Goal: Information Seeking & Learning: Learn about a topic

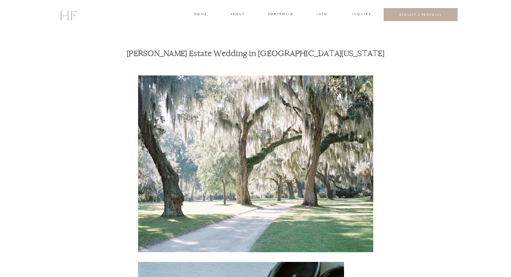
scroll to position [236, 0]
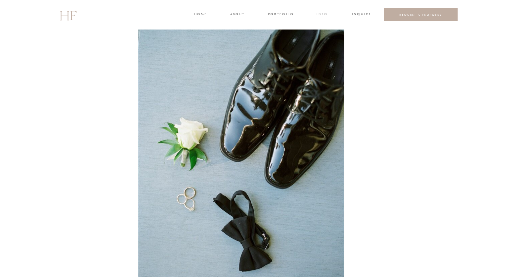
click at [326, 15] on h3 "INFO" at bounding box center [322, 15] width 12 height 6
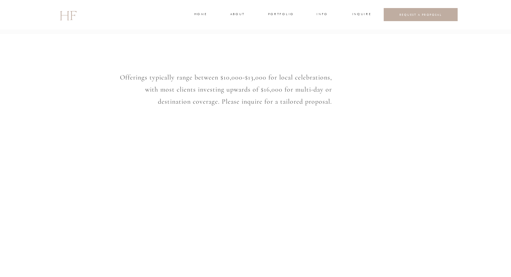
scroll to position [544, 0]
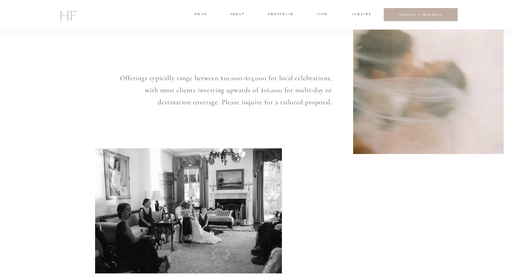
click at [269, 18] on div "INFO PORTFOLIO ABOUT HOME INQUIRE INFO INQUIRE PORTFOLIO ABOUT HOME Weddings FA…" at bounding box center [255, 43] width 511 height 1175
click at [275, 13] on h3 "portfolio" at bounding box center [280, 15] width 25 height 6
click at [283, 29] on h3 "WEDDINGS" at bounding box center [281, 30] width 24 height 6
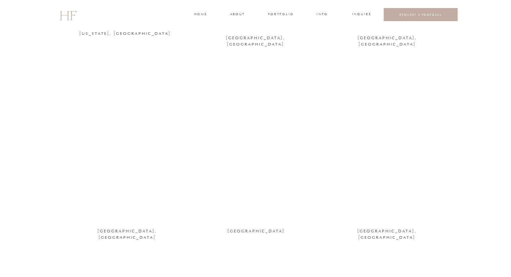
scroll to position [629, 0]
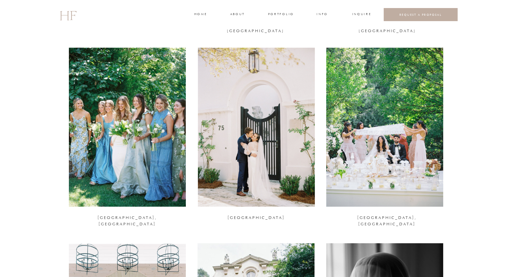
click at [162, 163] on div at bounding box center [127, 127] width 117 height 159
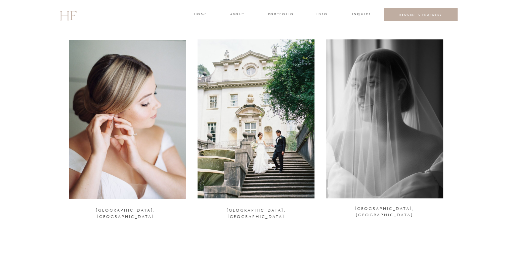
scroll to position [857, 0]
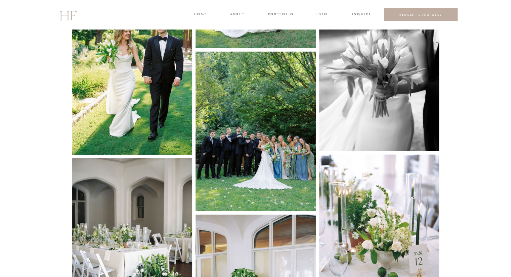
scroll to position [2124, 0]
